Goal: Task Accomplishment & Management: Manage account settings

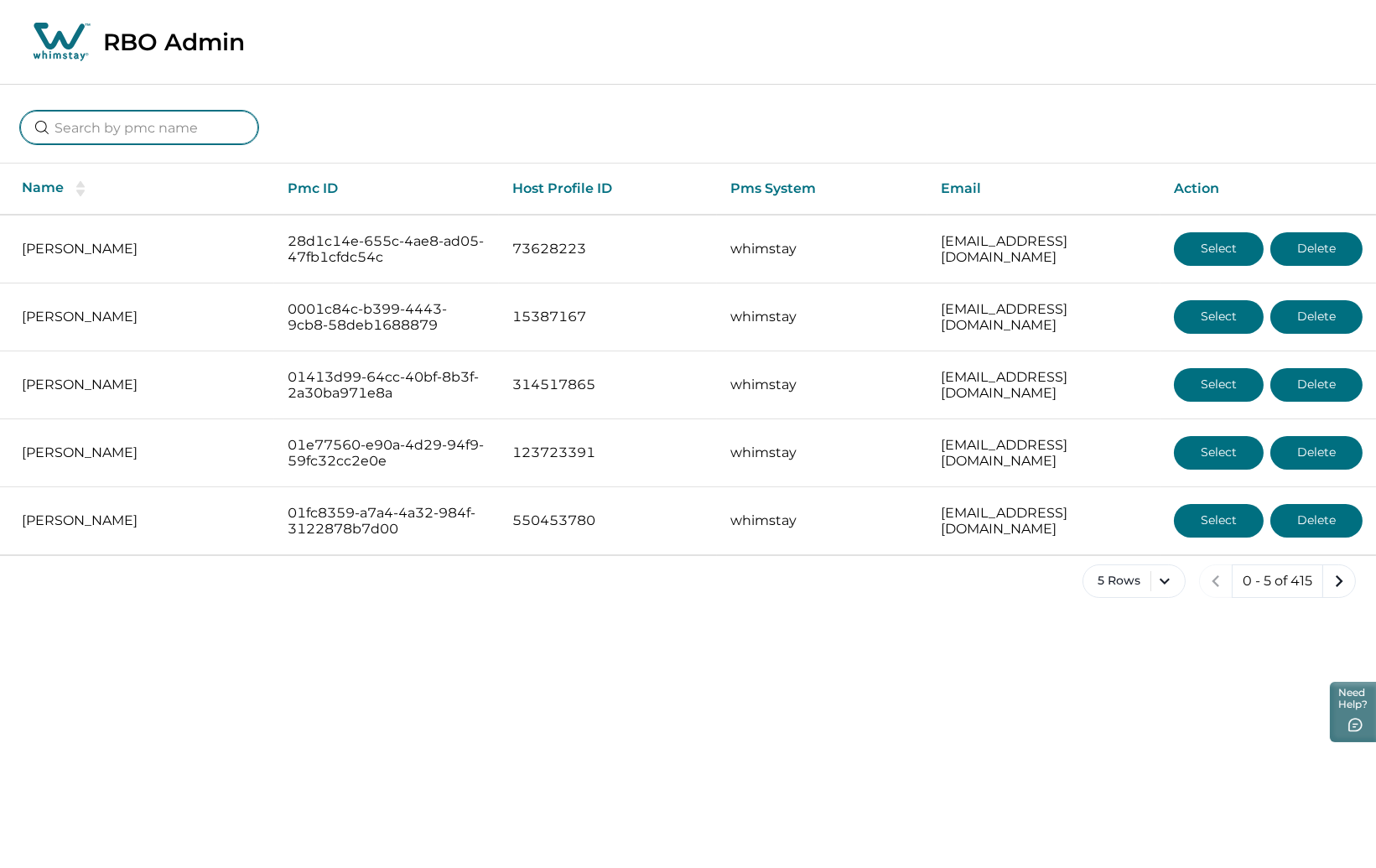
click at [78, 118] on input at bounding box center [139, 127] width 238 height 33
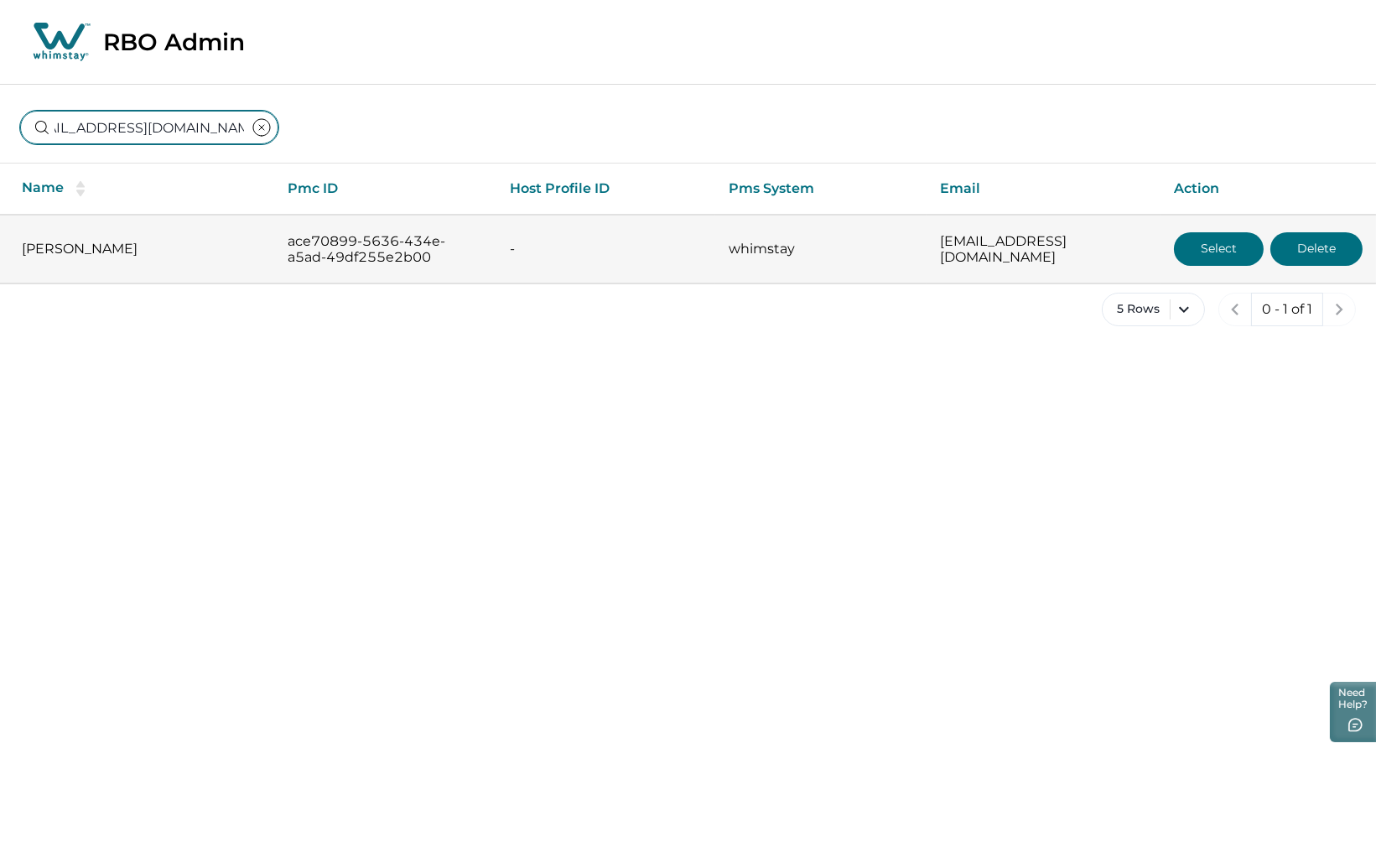
type input "[EMAIL_ADDRESS][DOMAIN_NAME]"
click at [1212, 243] on button "Select" at bounding box center [1218, 249] width 89 height 33
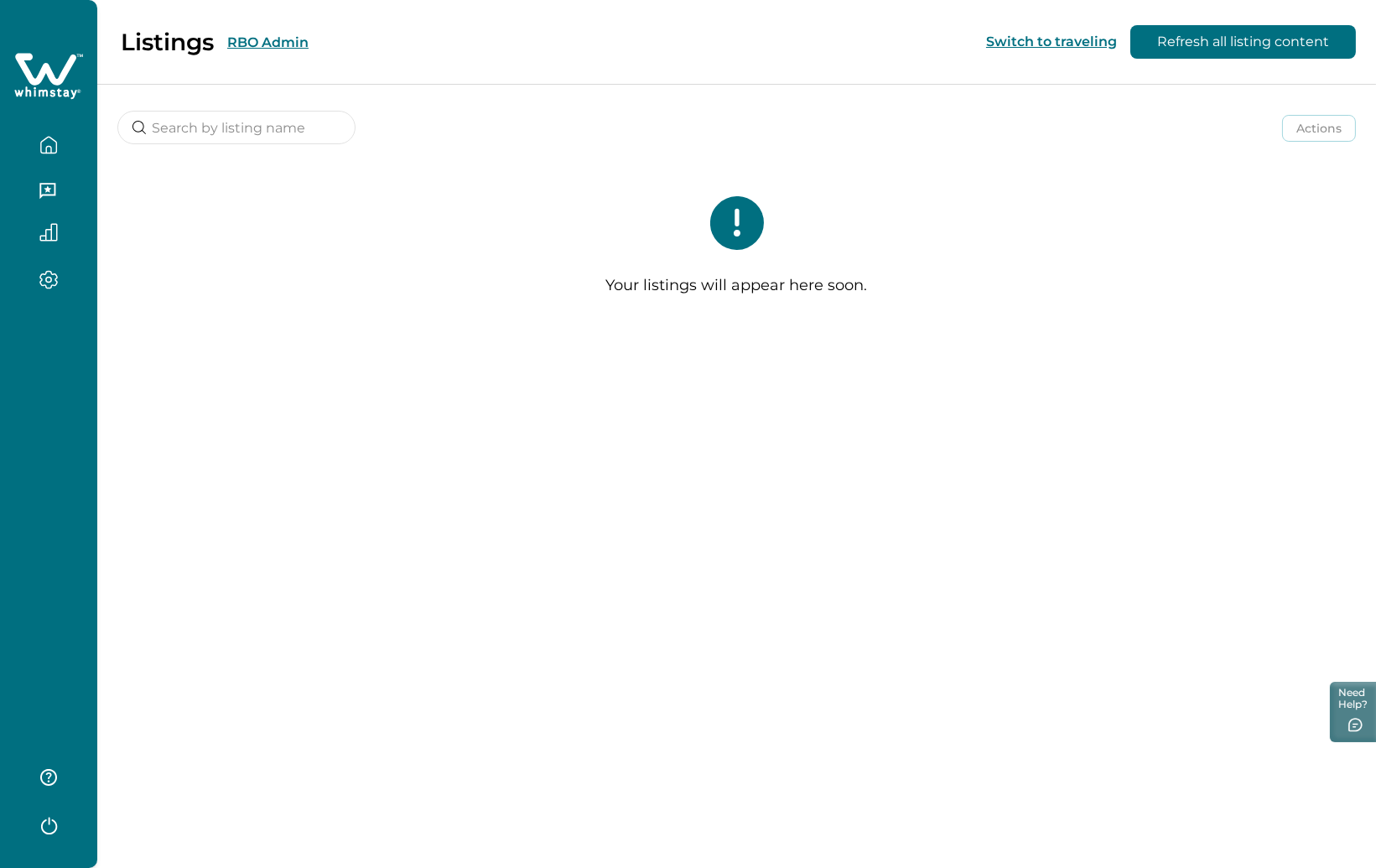
click at [287, 48] on button "RBO Admin" at bounding box center [268, 42] width 82 height 16
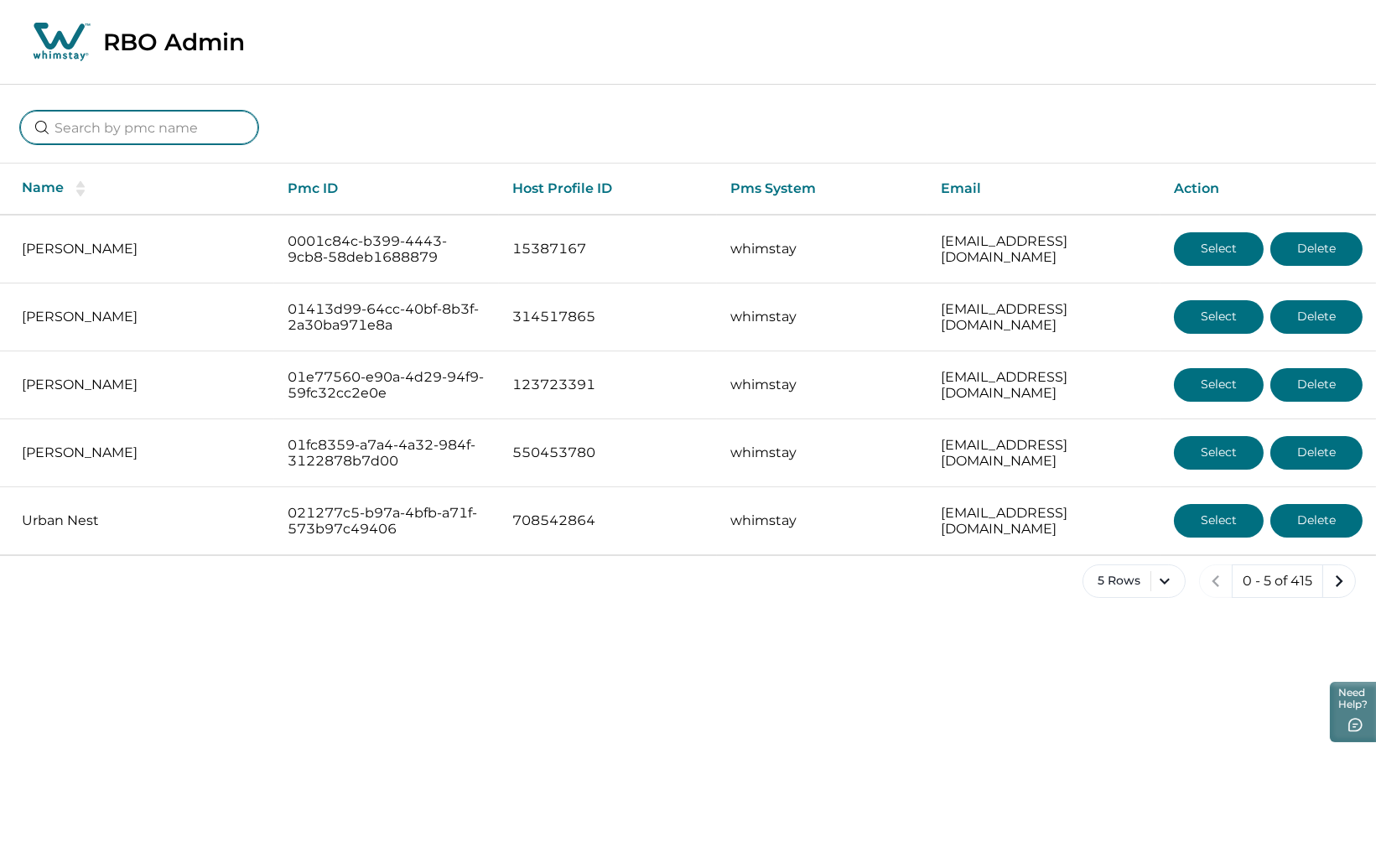
click at [125, 134] on input at bounding box center [139, 127] width 238 height 33
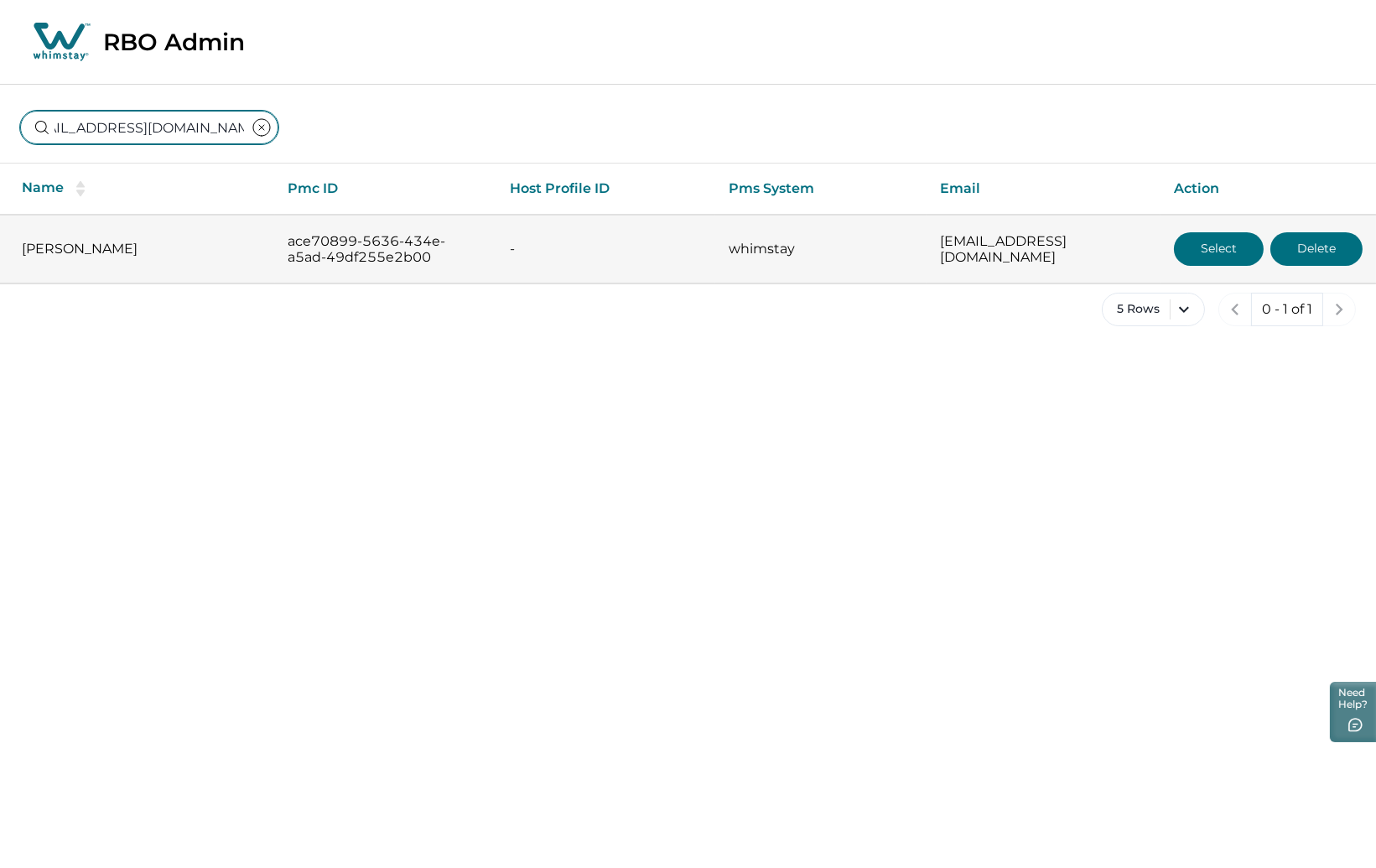
type input "yellowstone22d@gmail.com"
drag, startPoint x: 154, startPoint y: 252, endPoint x: 22, endPoint y: 252, distance: 132.0
click at [22, 252] on p "Anthony Perretti" at bounding box center [141, 249] width 239 height 17
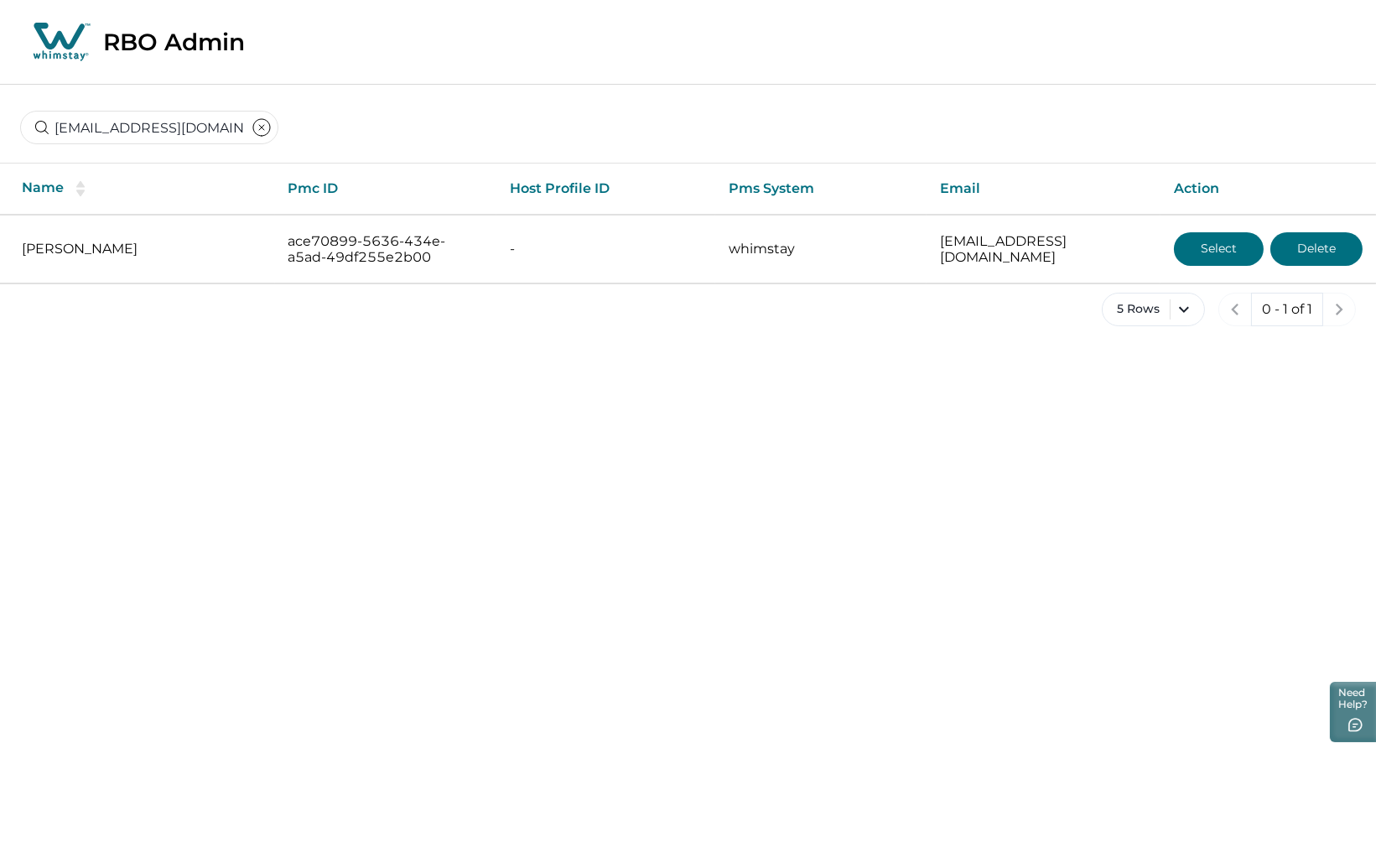
copy p "Anthony Perretti"
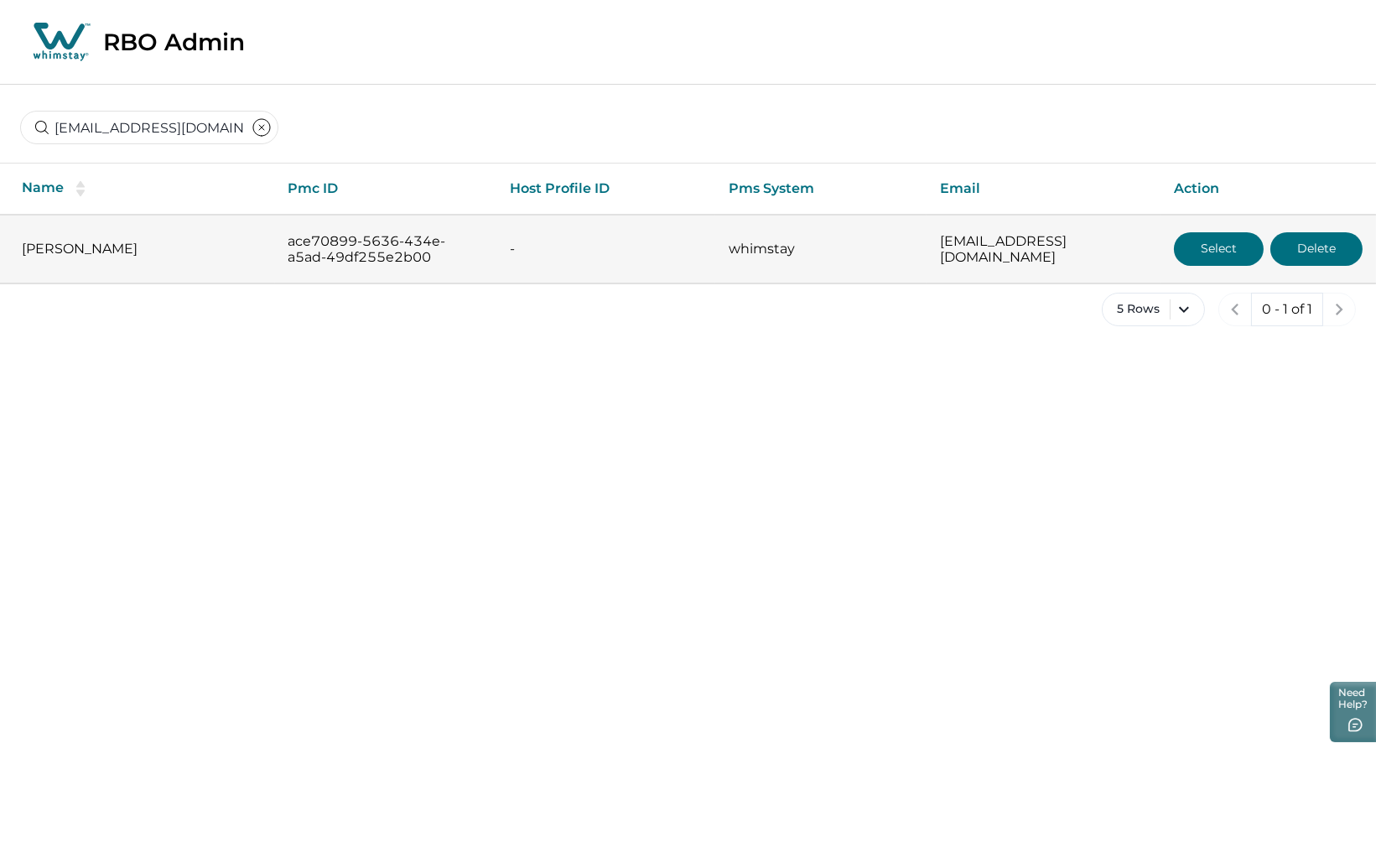
click at [1204, 255] on button "Select" at bounding box center [1218, 249] width 89 height 33
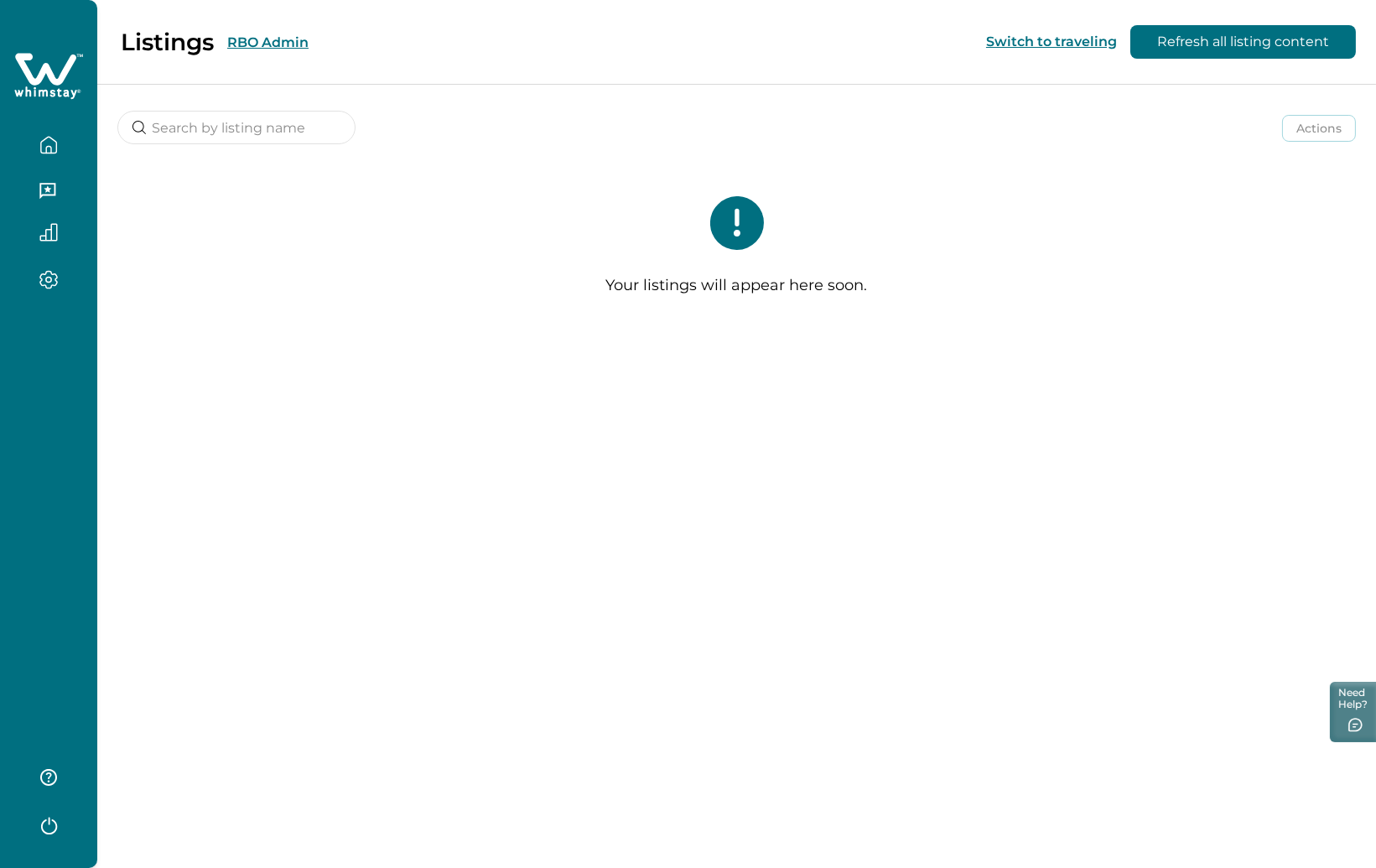
click at [56, 271] on icon "button" at bounding box center [47, 279] width 18 height 19
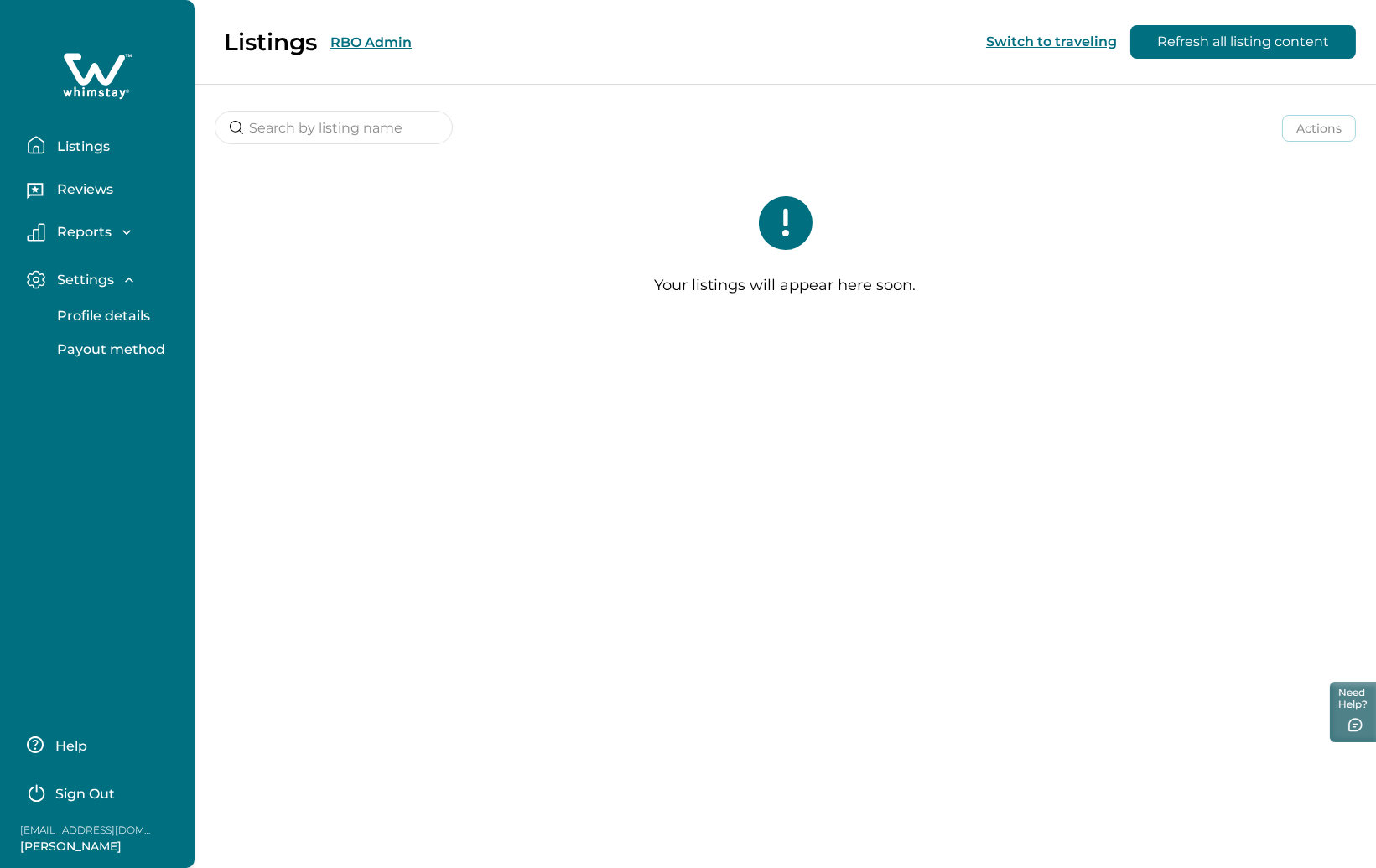
click at [122, 313] on p "Profile details" at bounding box center [101, 316] width 98 height 17
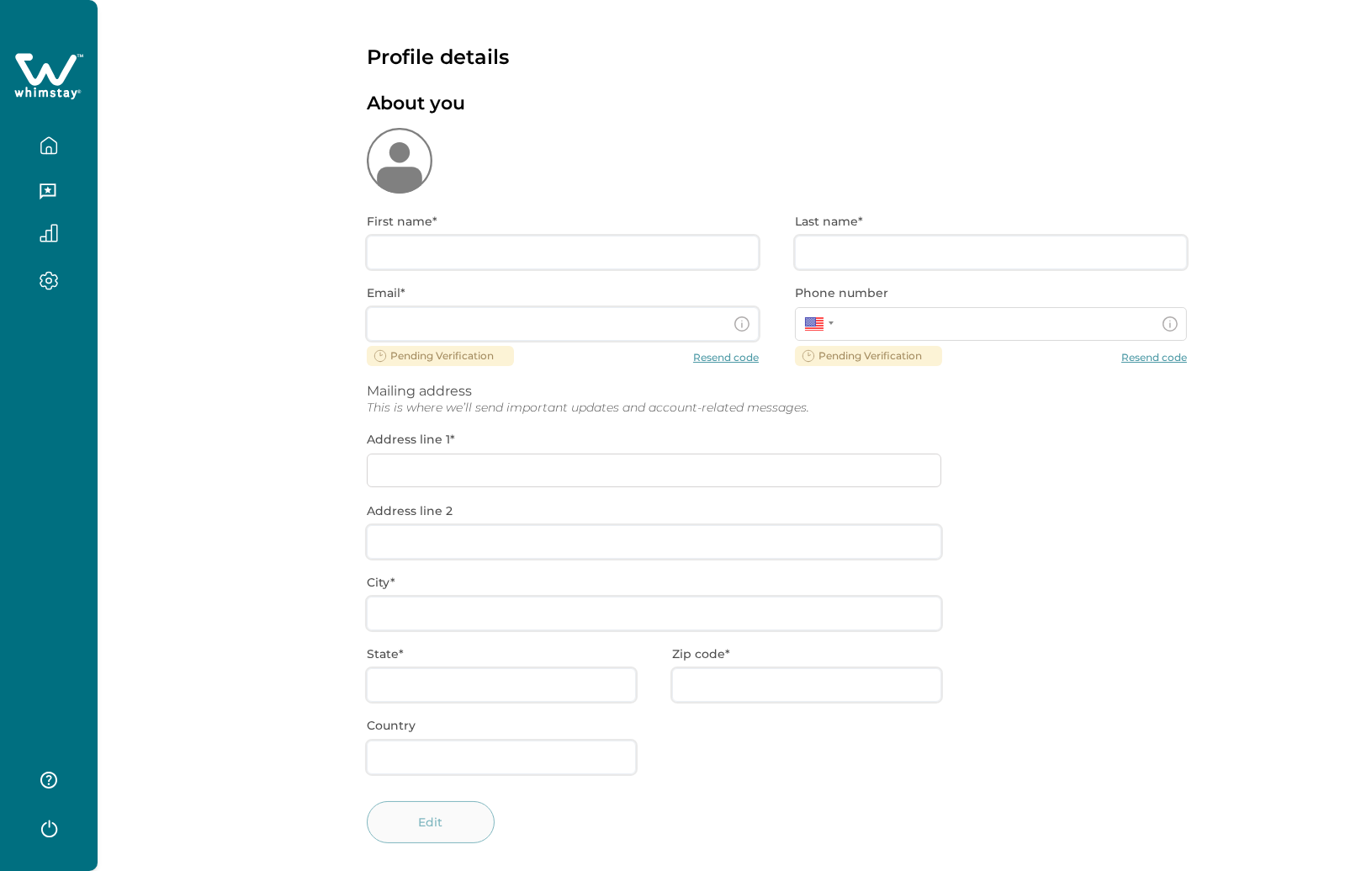
type input "Anthony"
type input "Perretti"
type input "[EMAIL_ADDRESS][DOMAIN_NAME]"
type input "**********"
type input "Westfield"
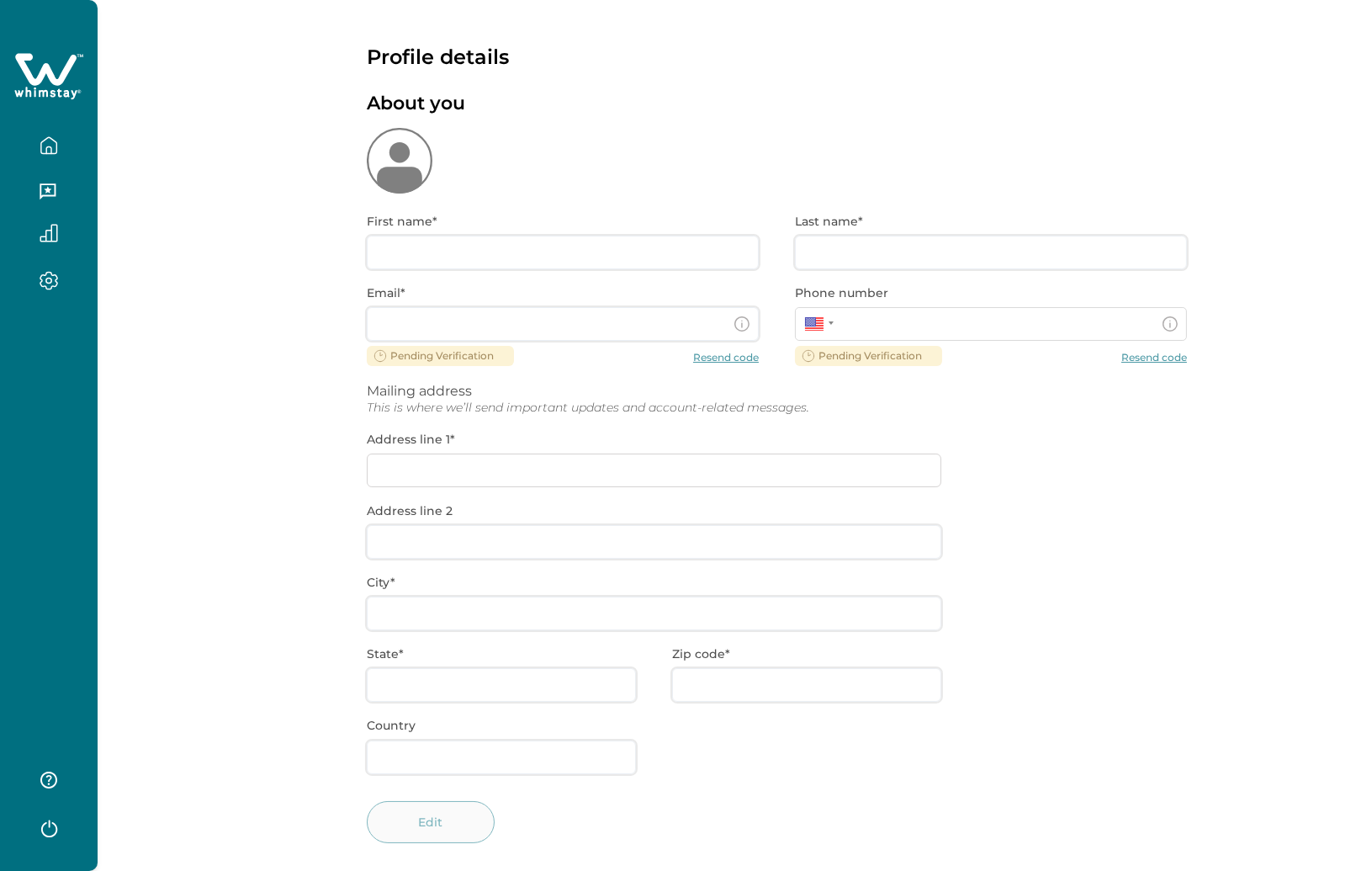
type input "NJ"
type input "07090"
type input "US"
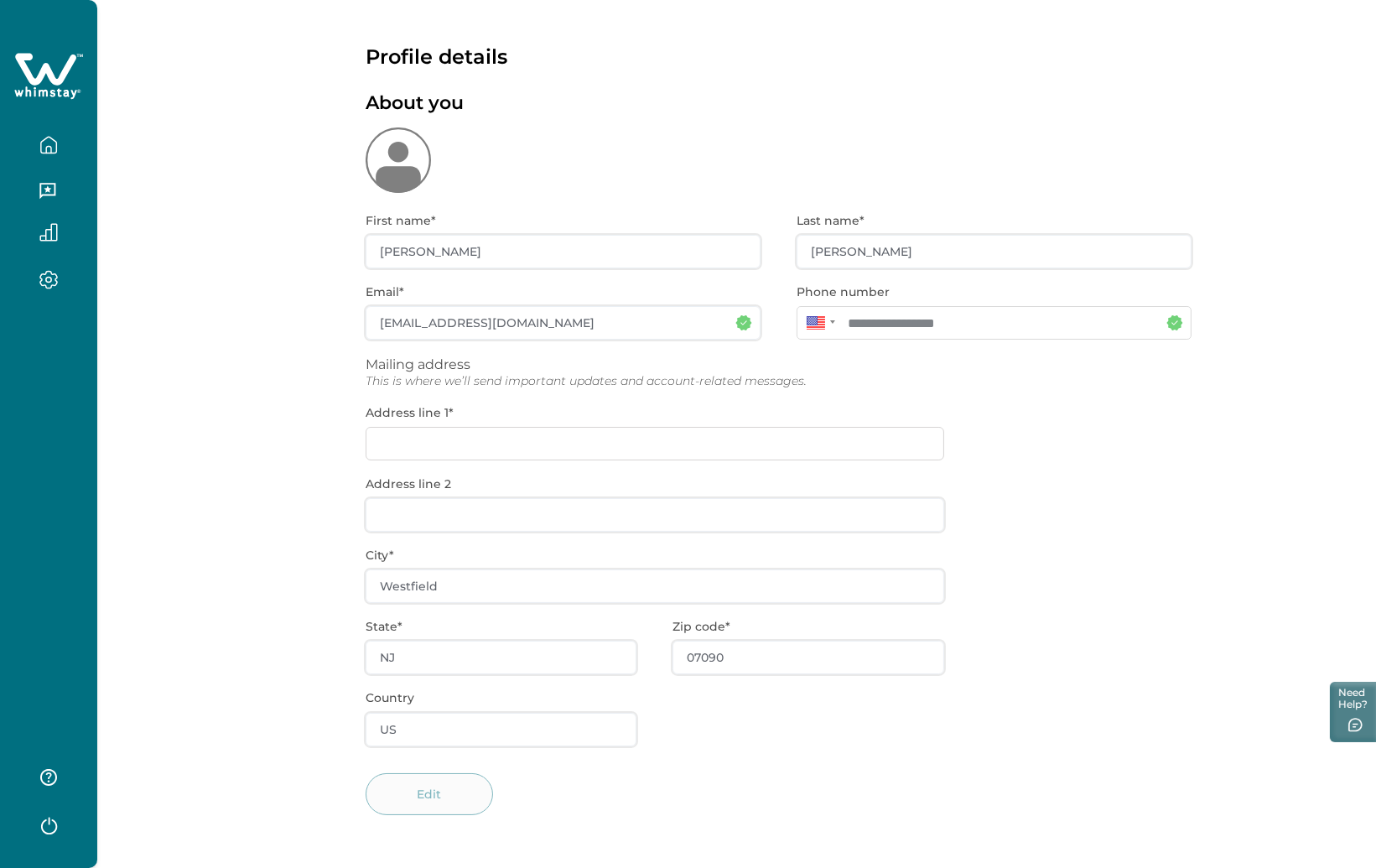
click at [41, 142] on icon "button" at bounding box center [48, 144] width 15 height 16
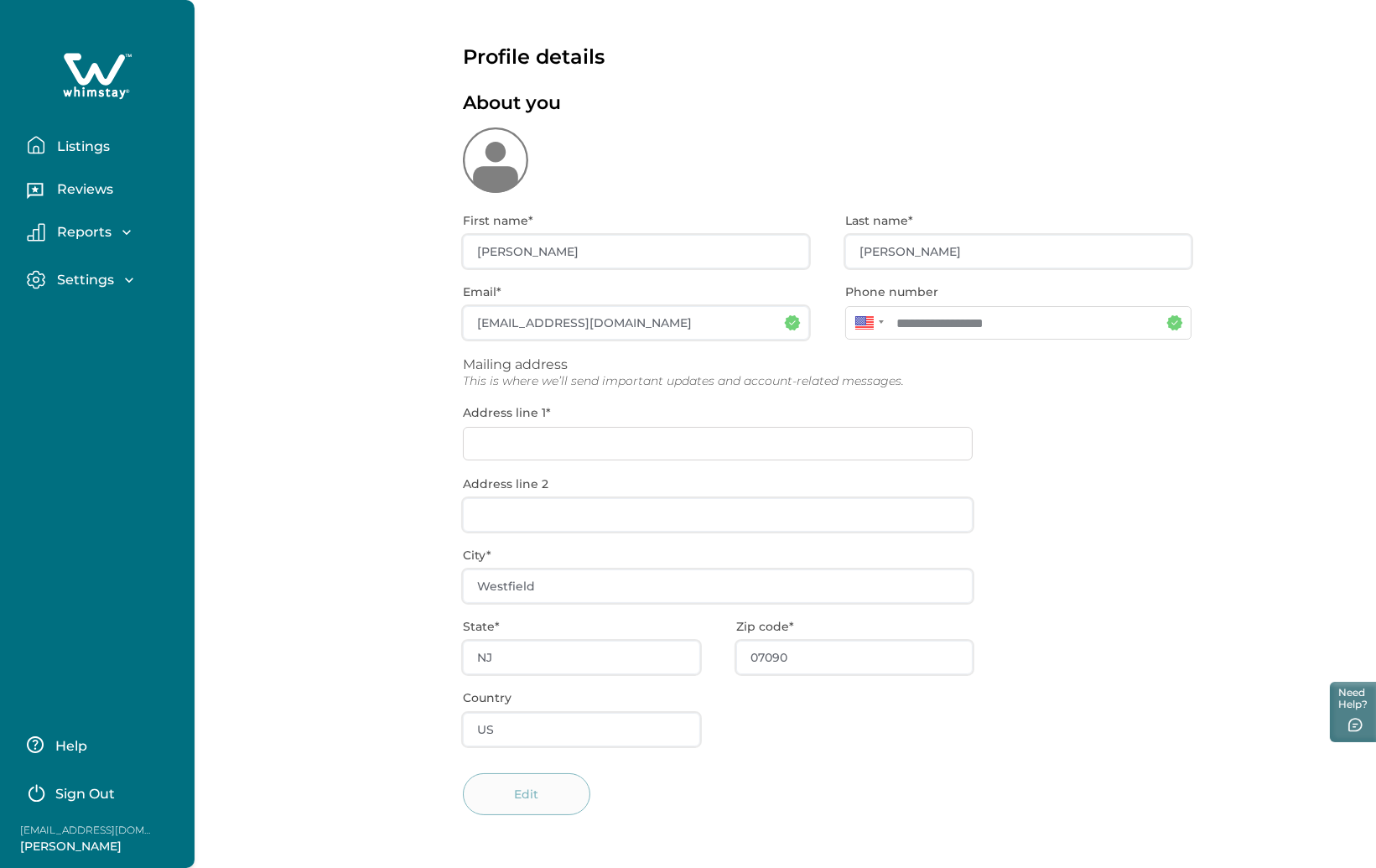
click at [86, 142] on p "Listings" at bounding box center [81, 147] width 58 height 17
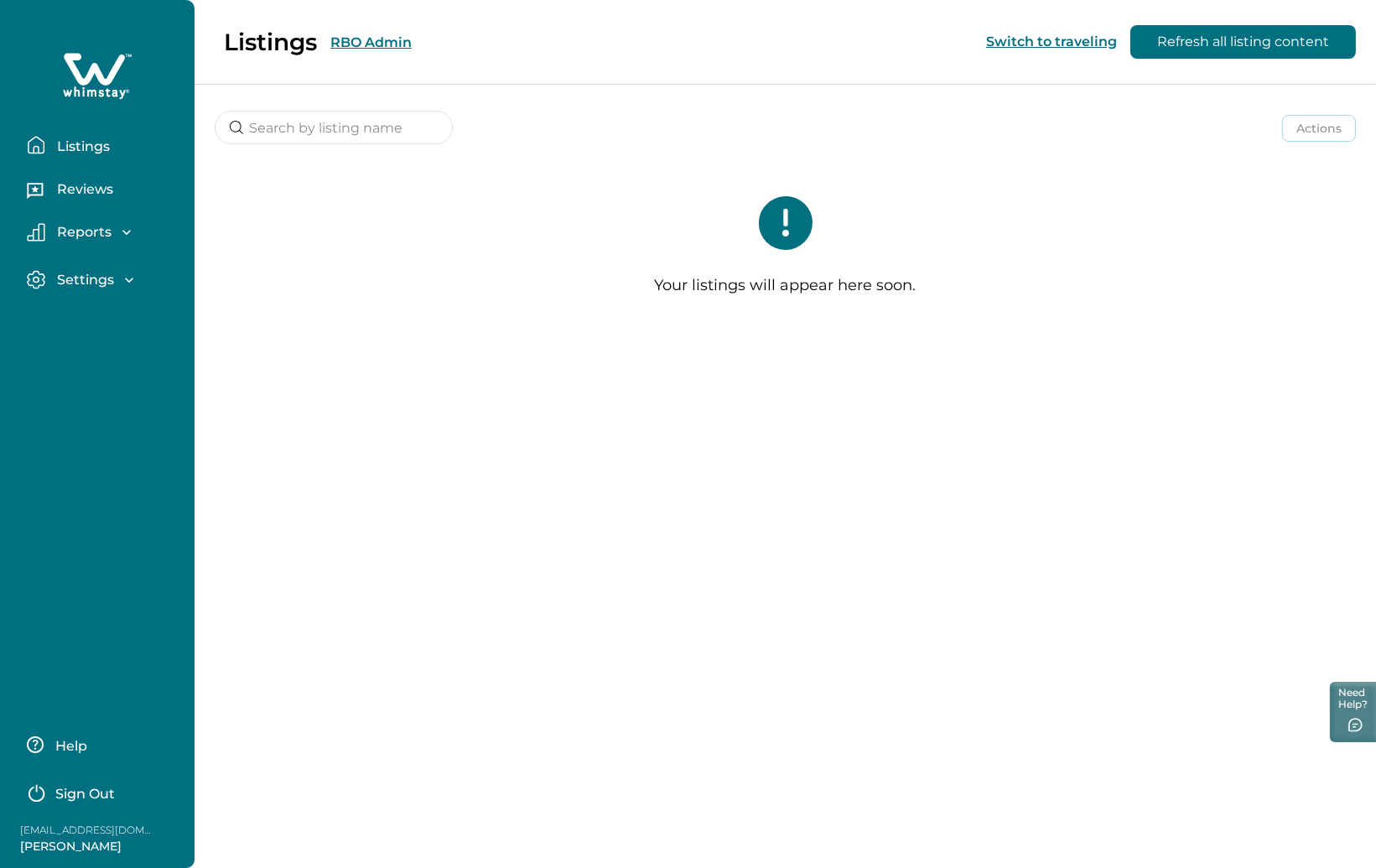
click at [97, 231] on p "Reports" at bounding box center [82, 233] width 60 height 17
click at [85, 286] on p "Settings" at bounding box center [83, 280] width 62 height 17
click at [141, 666] on div "Listings Reviews Reports Earnings Reservations Payouts Settings Profile details…" at bounding box center [97, 434] width 195 height 868
click at [569, 469] on div "Listings RBO Admin Switch to traveling Refresh all listing content Actions Acti…" at bounding box center [785, 434] width 1181 height 868
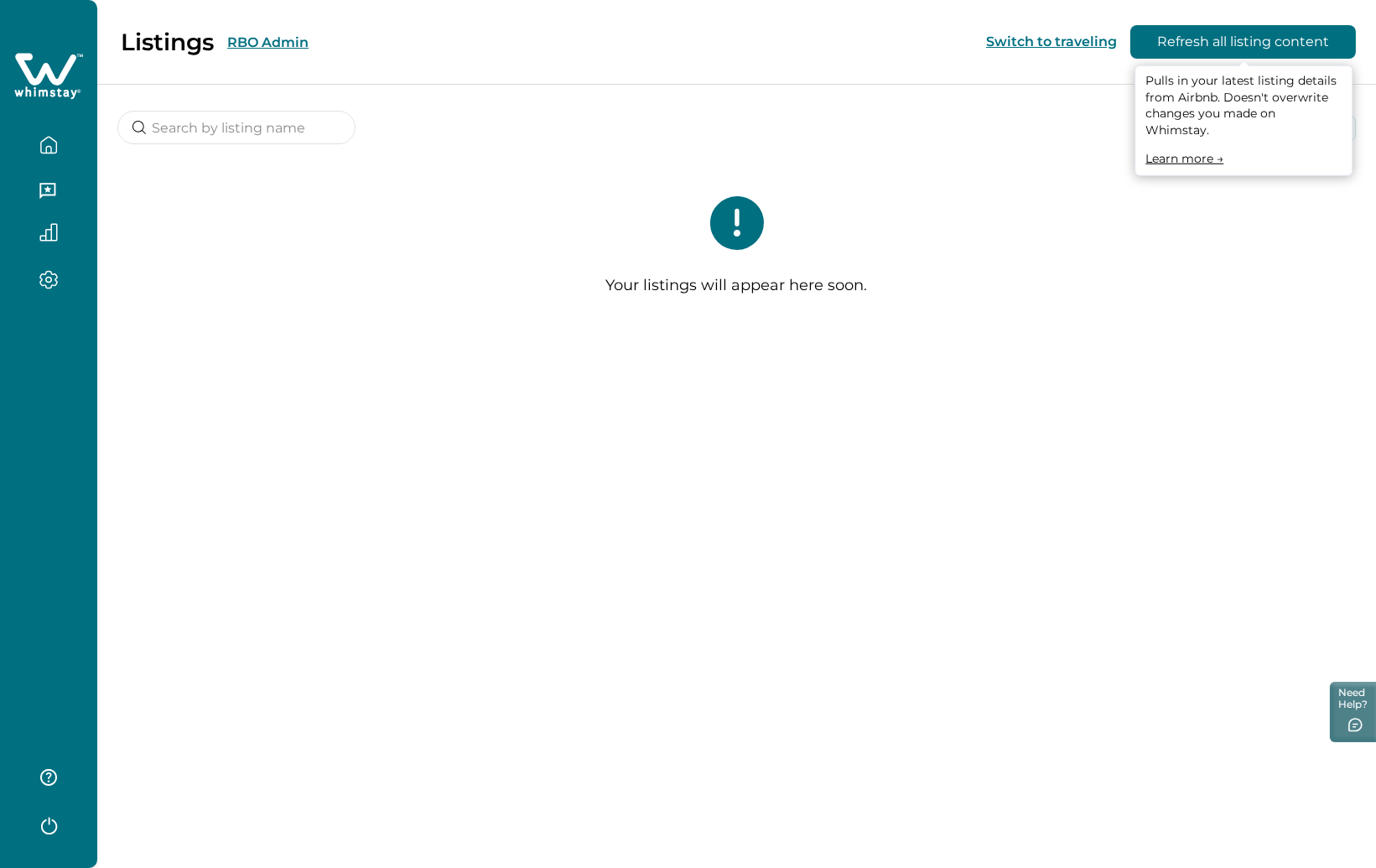
click at [1261, 32] on button "Refresh all listing content" at bounding box center [1242, 41] width 225 height 33
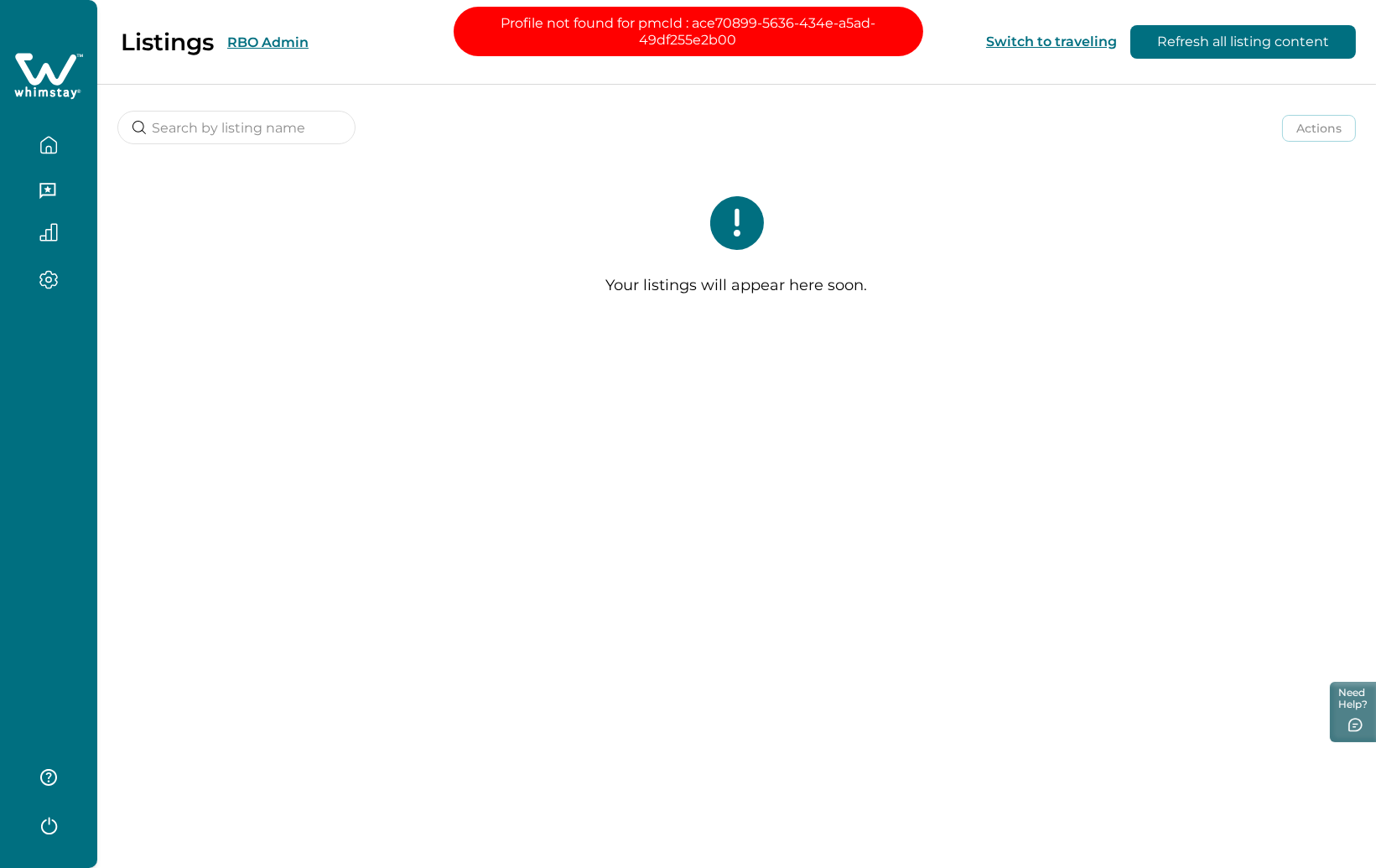
click at [817, 377] on div "Listings RBO Admin Switch to traveling Refresh all listing content Actions Acti…" at bounding box center [736, 434] width 1278 height 868
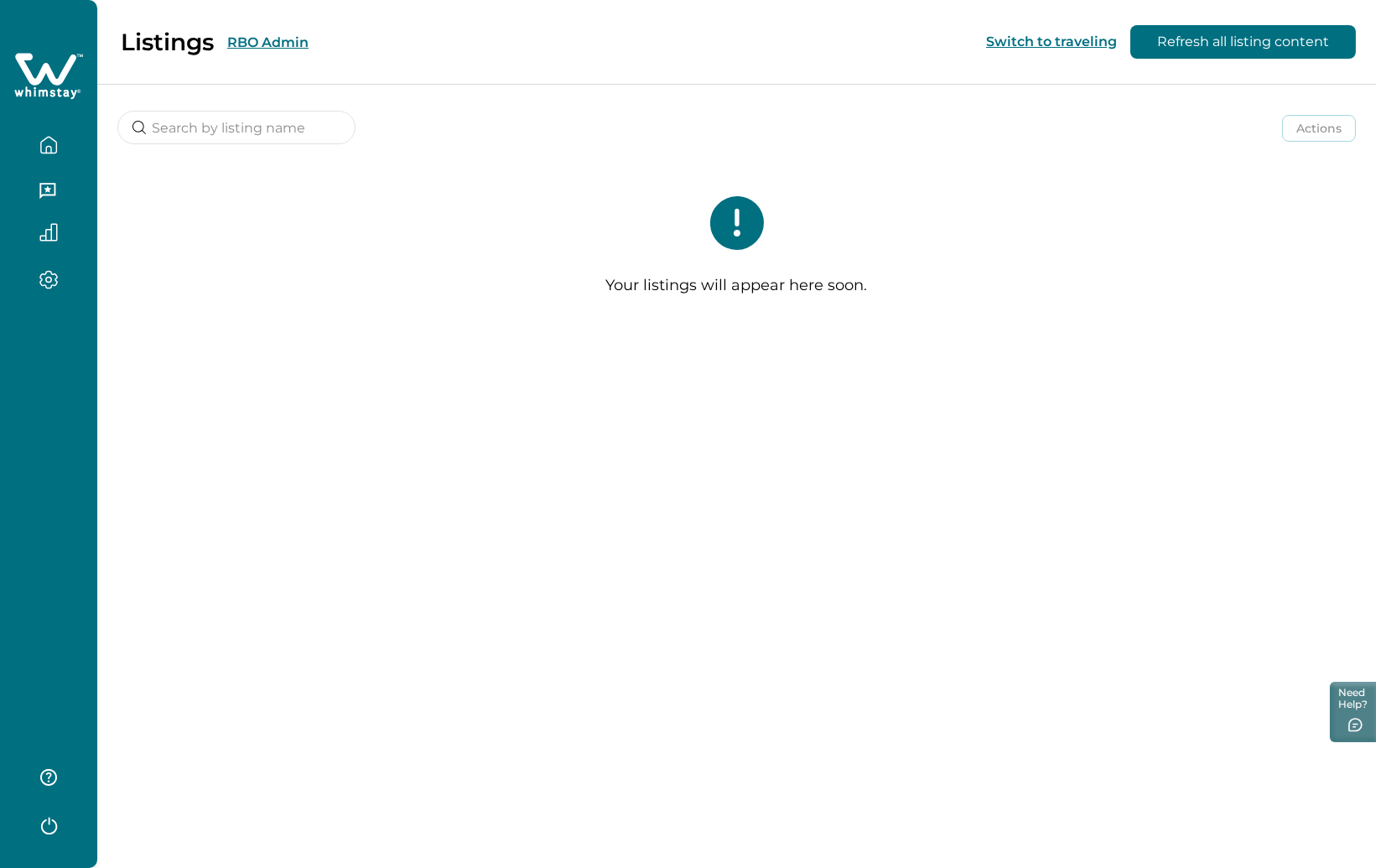
click at [36, 139] on button "button" at bounding box center [48, 144] width 70 height 33
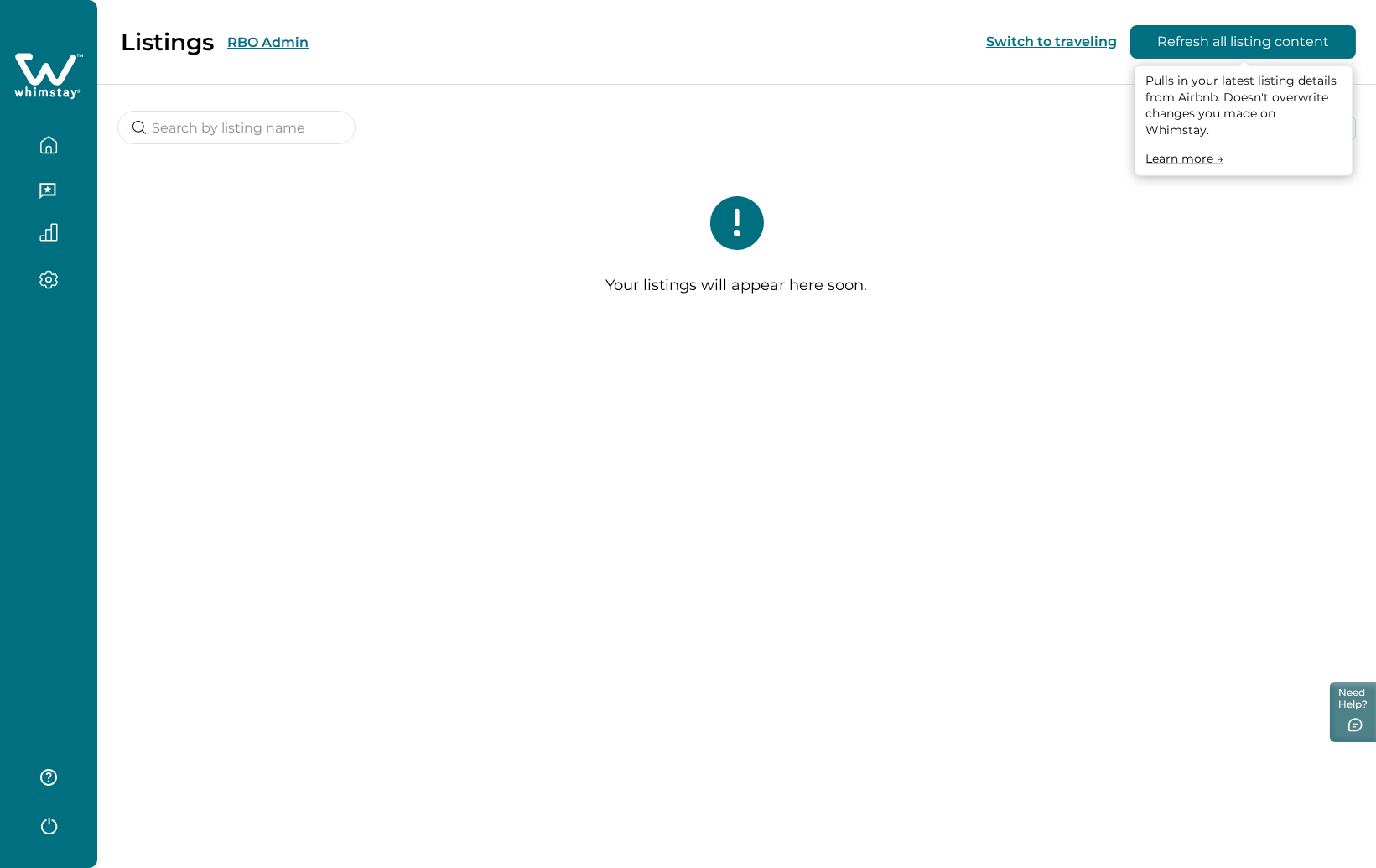
click at [1213, 40] on button "Refresh all listing content" at bounding box center [1242, 41] width 225 height 33
click at [1202, 42] on button "Refresh all listing content" at bounding box center [1242, 41] width 225 height 33
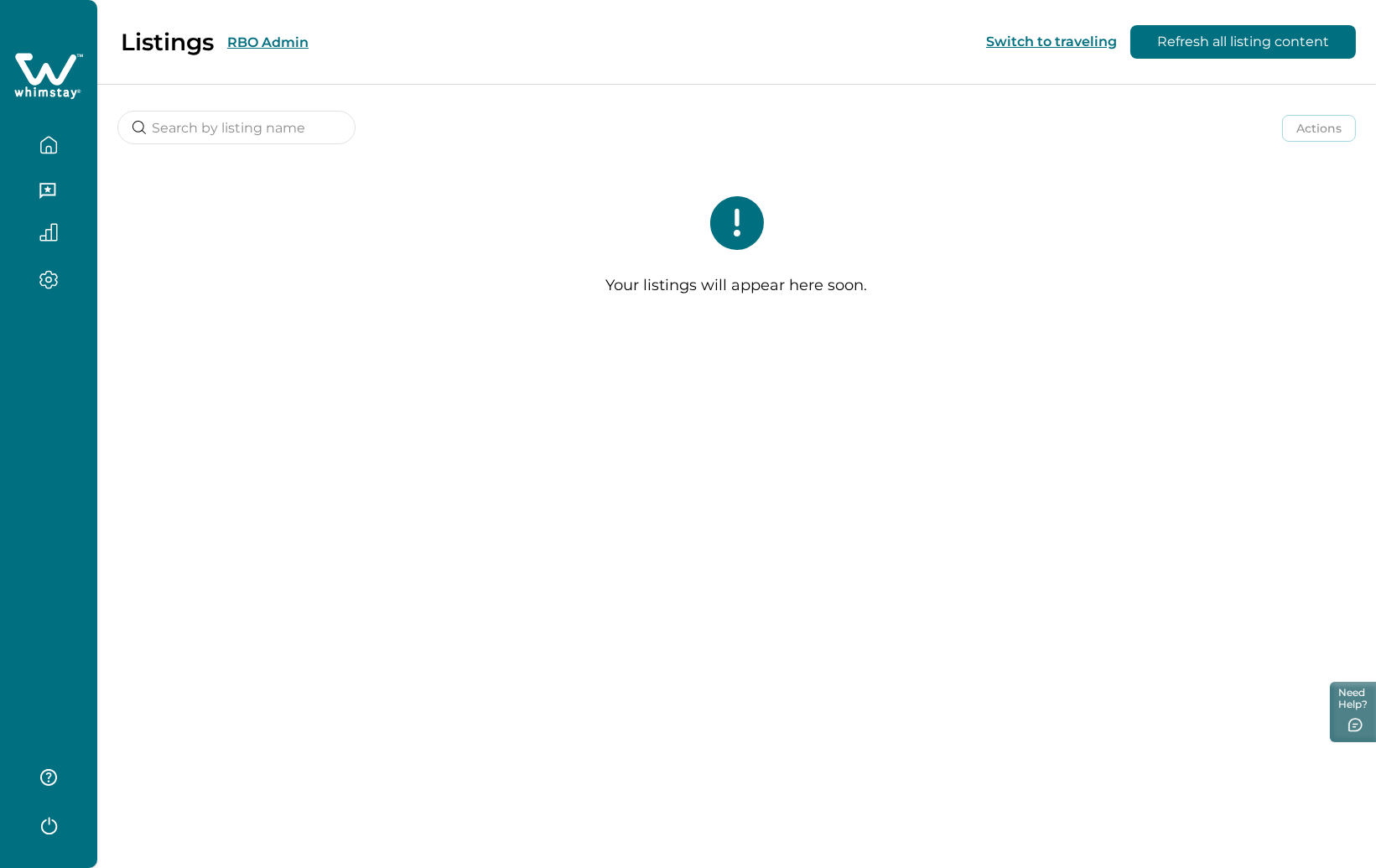
click at [273, 41] on button "RBO Admin" at bounding box center [268, 42] width 82 height 16
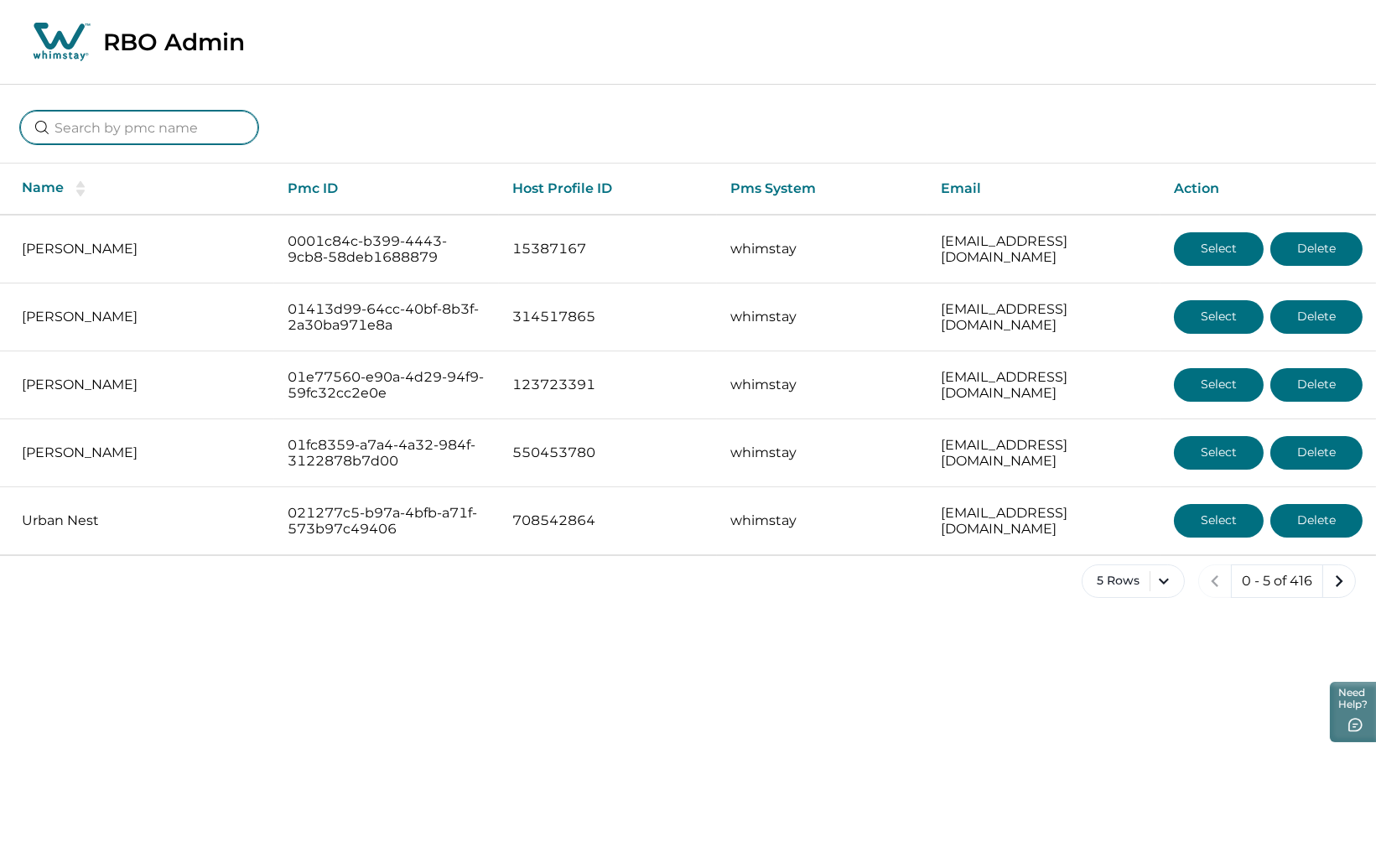
click at [126, 120] on input at bounding box center [139, 127] width 238 height 33
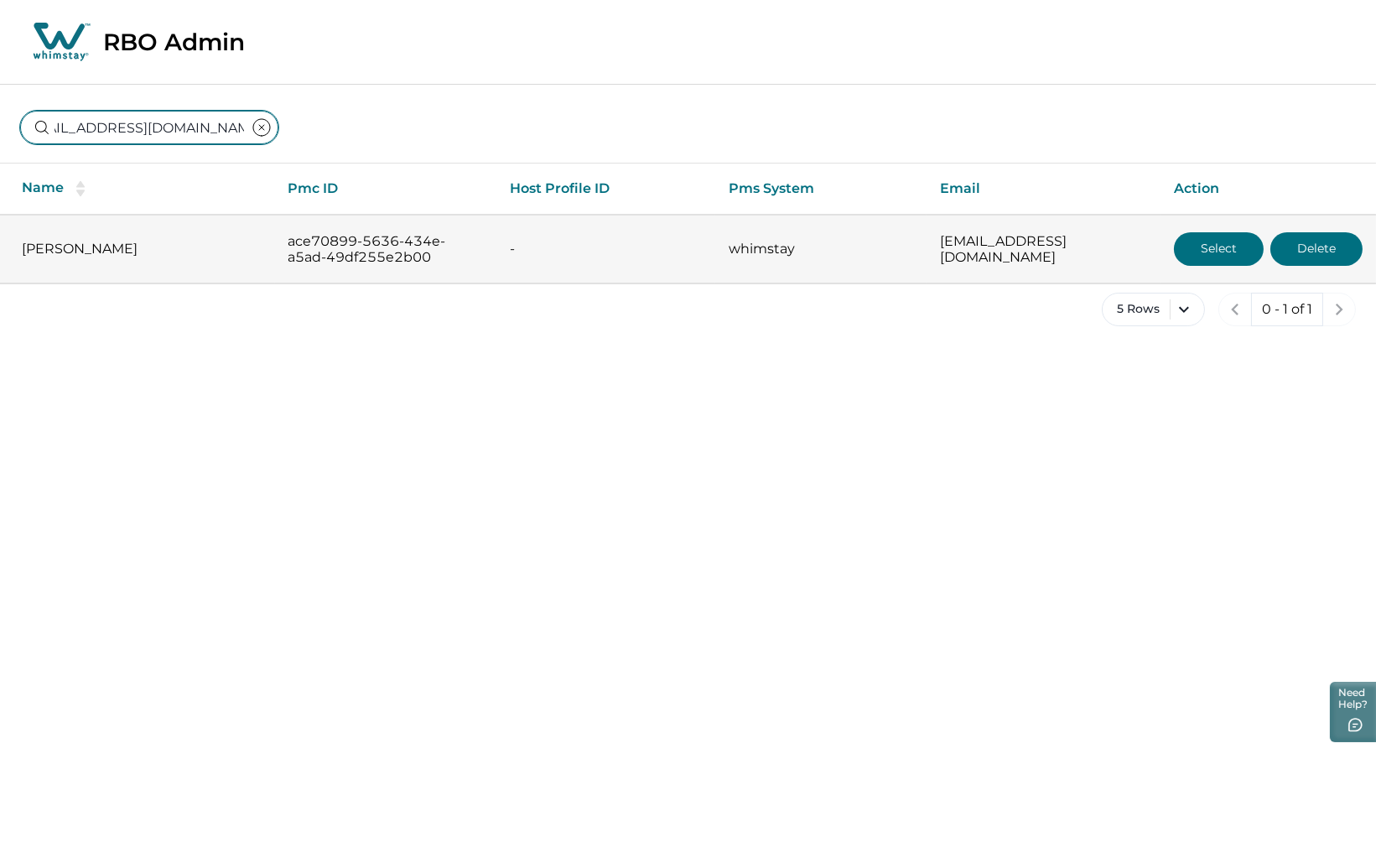
type input "yellowstone22d@gmail.com"
click at [1305, 249] on button "Delete" at bounding box center [1316, 249] width 92 height 33
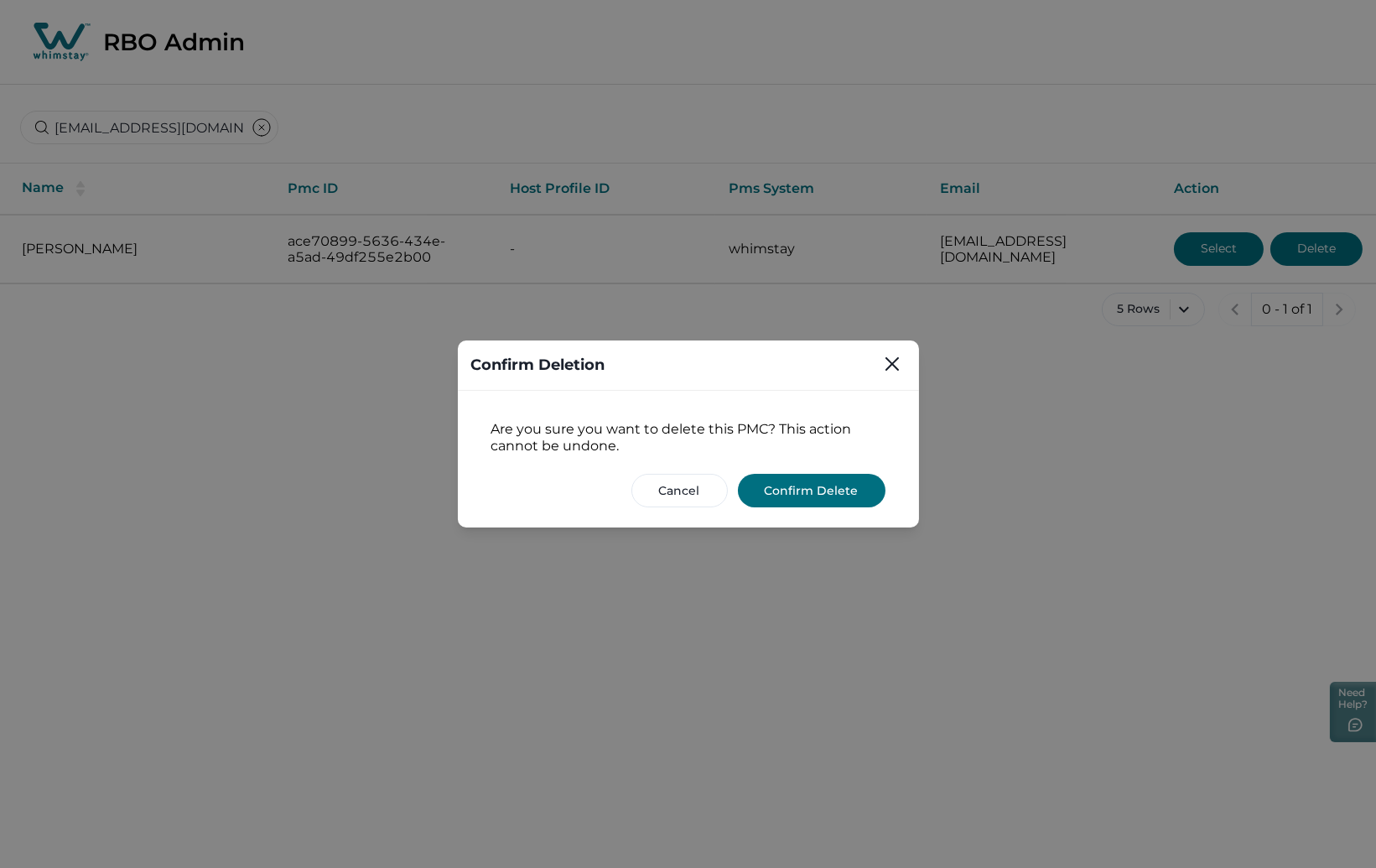
click at [803, 495] on button "Confirm Delete" at bounding box center [811, 490] width 147 height 33
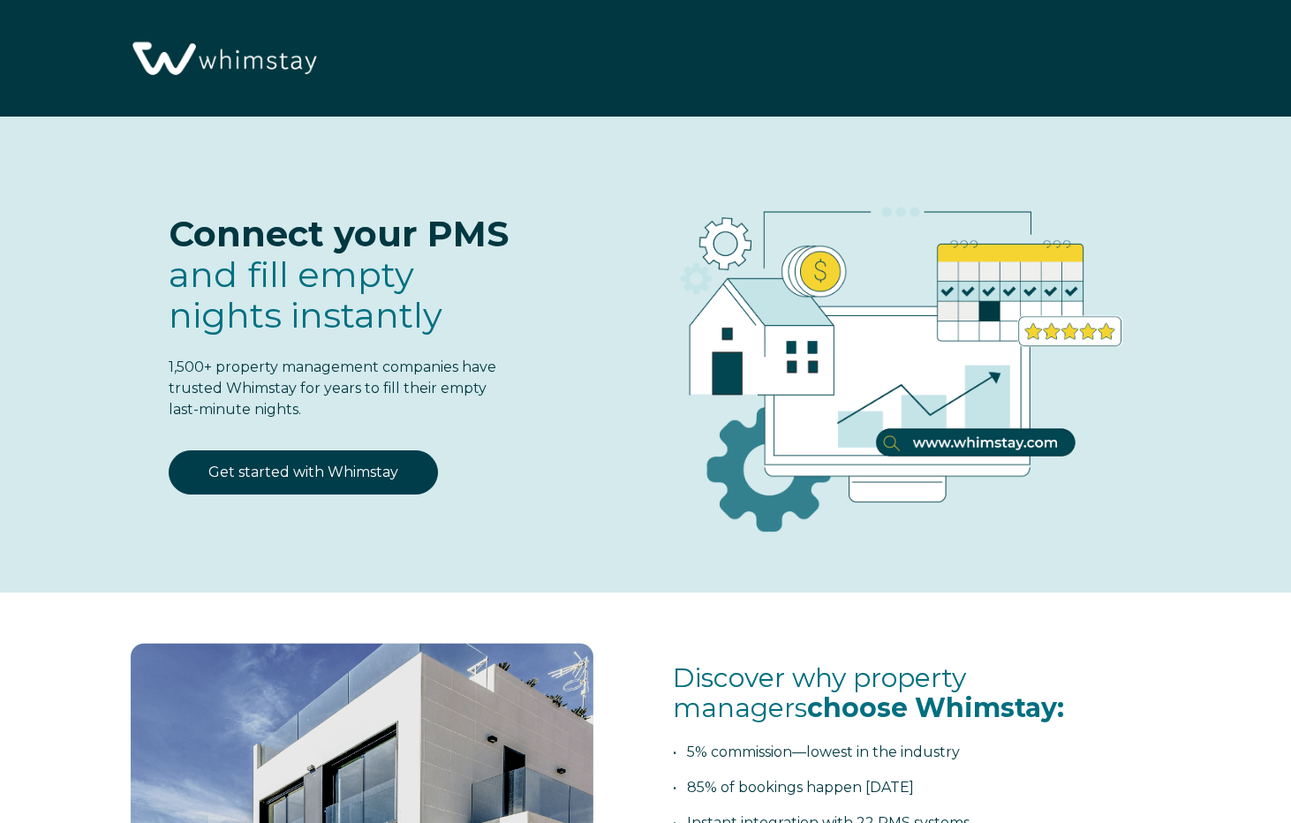
select select "US"
select select "Standard"
